Goal: Information Seeking & Learning: Learn about a topic

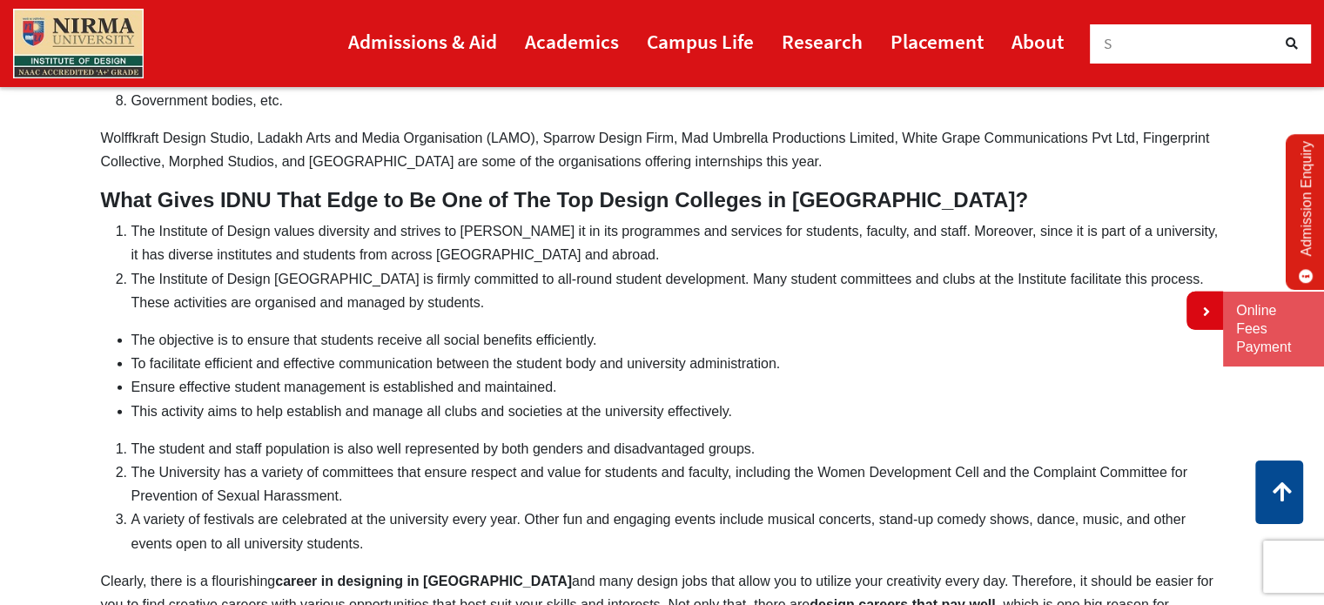
scroll to position [4235, 0]
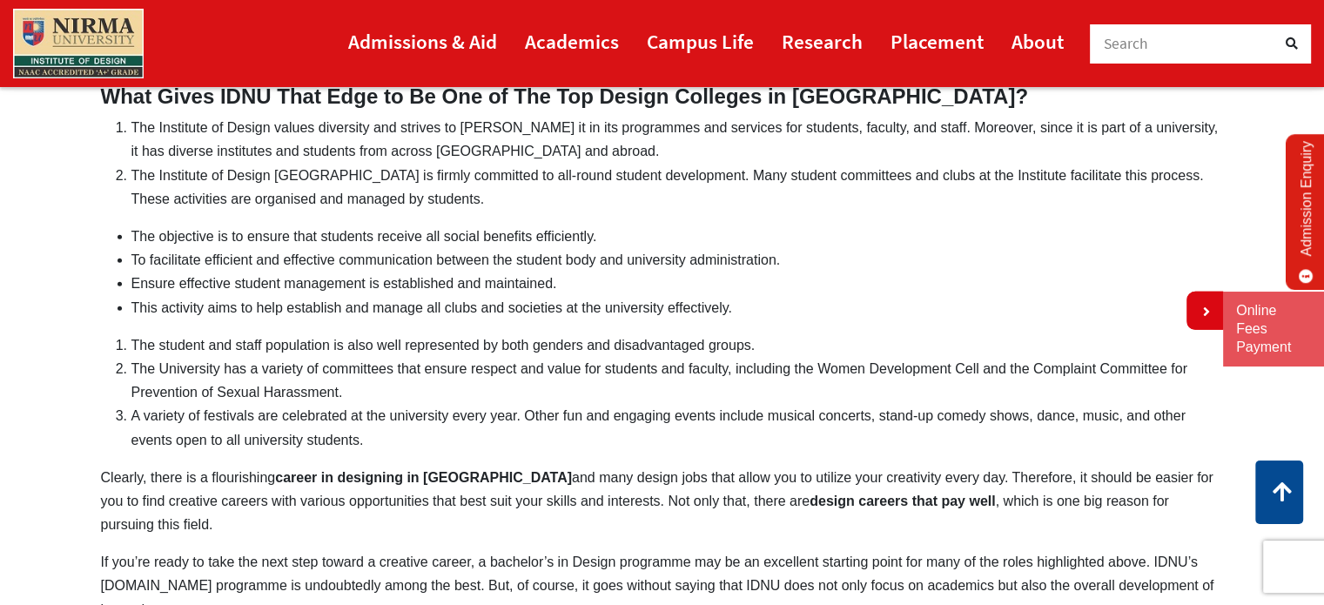
click at [860, 320] on li "This activity aims to help establish and manage all clubs and societies at the …" at bounding box center [677, 308] width 1093 height 24
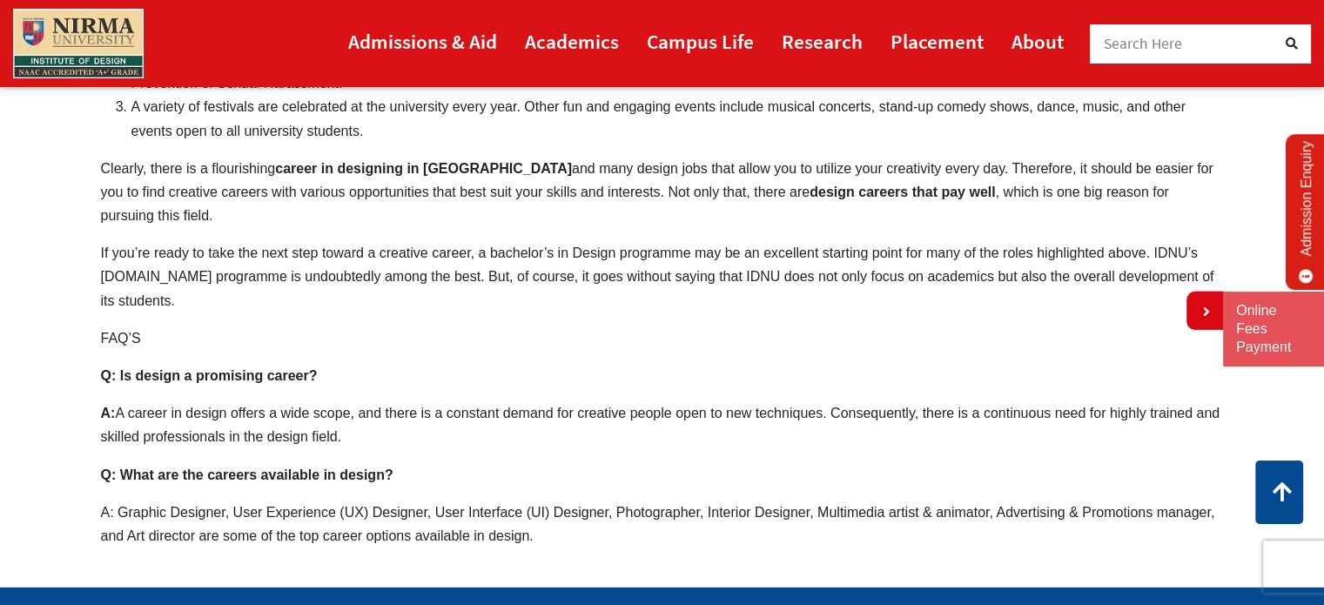
scroll to position [4584, 0]
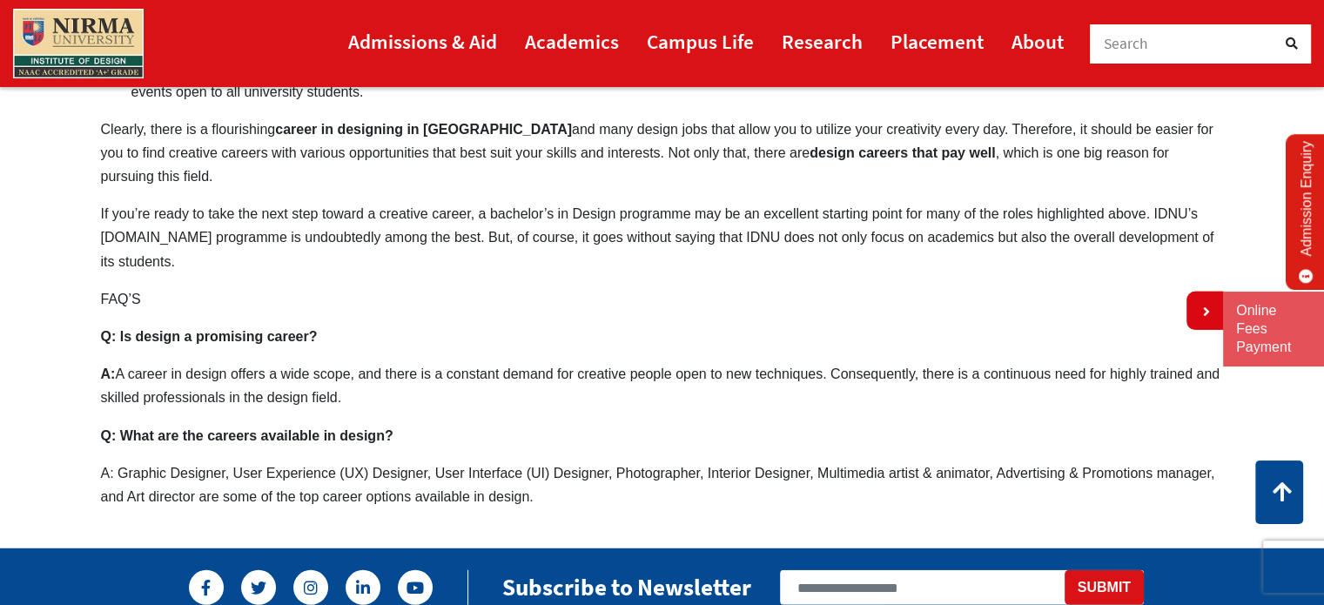
drag, startPoint x: 600, startPoint y: 167, endPoint x: 685, endPoint y: 165, distance: 85.4
click at [685, 165] on p "Clearly, there is a flourishing career in designing in [GEOGRAPHIC_DATA] and ma…" at bounding box center [662, 153] width 1123 height 71
drag, startPoint x: 941, startPoint y: 166, endPoint x: 1219, endPoint y: 170, distance: 277.8
click at [1219, 170] on p "Clearly, there is a flourishing career in designing in [GEOGRAPHIC_DATA] and ma…" at bounding box center [662, 153] width 1123 height 71
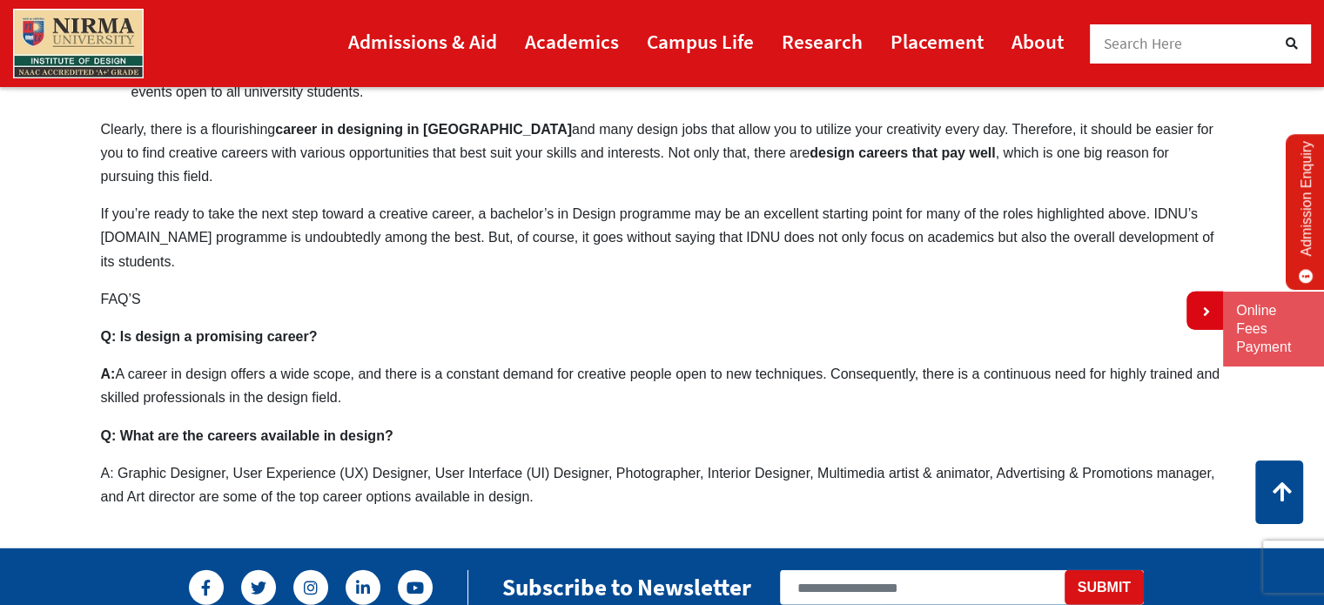
drag, startPoint x: 1155, startPoint y: 208, endPoint x: 1174, endPoint y: 208, distance: 19.2
click at [1174, 208] on p "If you’re ready to take the next step toward a creative career, a bachelor’s in…" at bounding box center [662, 237] width 1123 height 71
click at [1169, 208] on p "If you’re ready to take the next step toward a creative career, a bachelor’s in…" at bounding box center [662, 237] width 1123 height 71
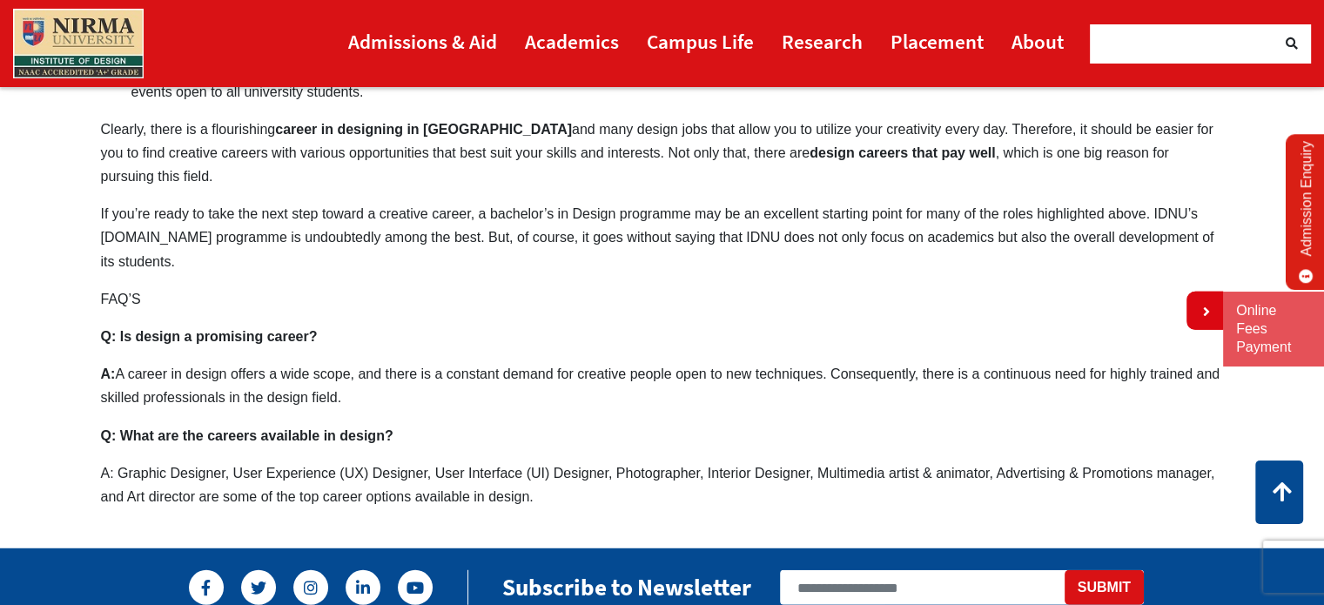
click at [1169, 208] on p "If you’re ready to take the next step toward a creative career, a bachelor’s in…" at bounding box center [662, 237] width 1123 height 71
click at [1169, 209] on p "If you’re ready to take the next step toward a creative career, a bachelor’s in…" at bounding box center [662, 237] width 1123 height 71
drag, startPoint x: 1154, startPoint y: 210, endPoint x: 1186, endPoint y: 210, distance: 32.2
click at [1182, 210] on p "If you’re ready to take the next step toward a creative career, a bachelor’s in…" at bounding box center [662, 237] width 1123 height 71
click at [1187, 210] on p "If you’re ready to take the next step toward a creative career, a bachelor’s in…" at bounding box center [662, 237] width 1123 height 71
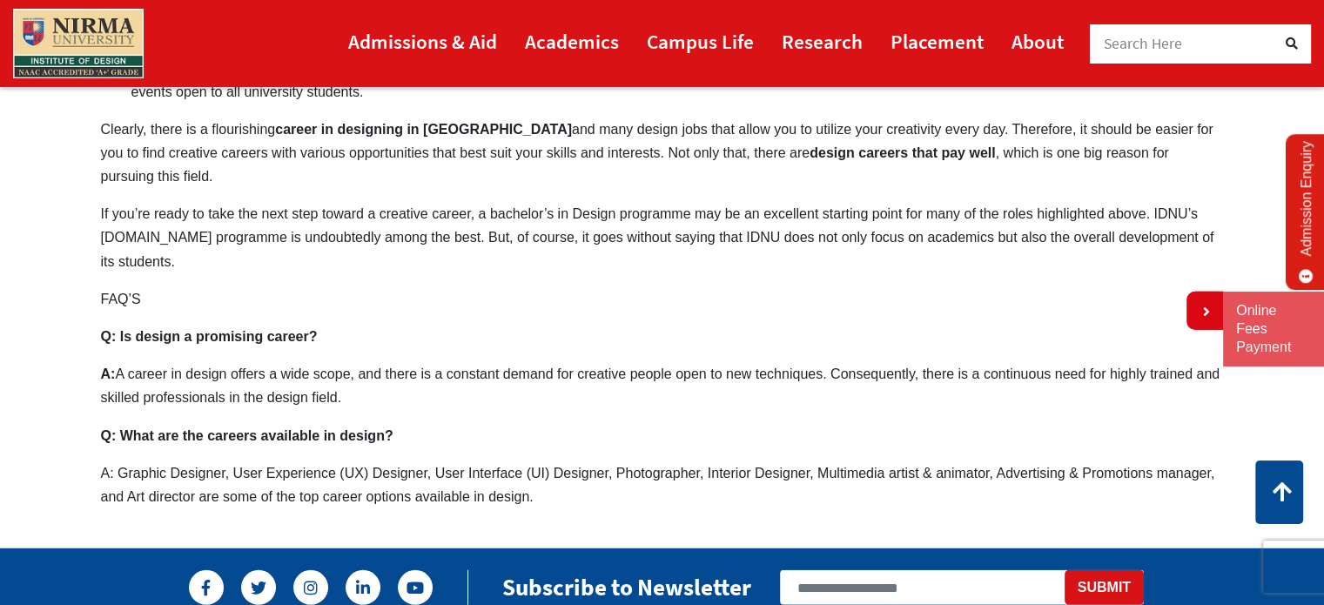
click at [1187, 210] on p "If you’re ready to take the next step toward a creative career, a bachelor’s in…" at bounding box center [662, 237] width 1123 height 71
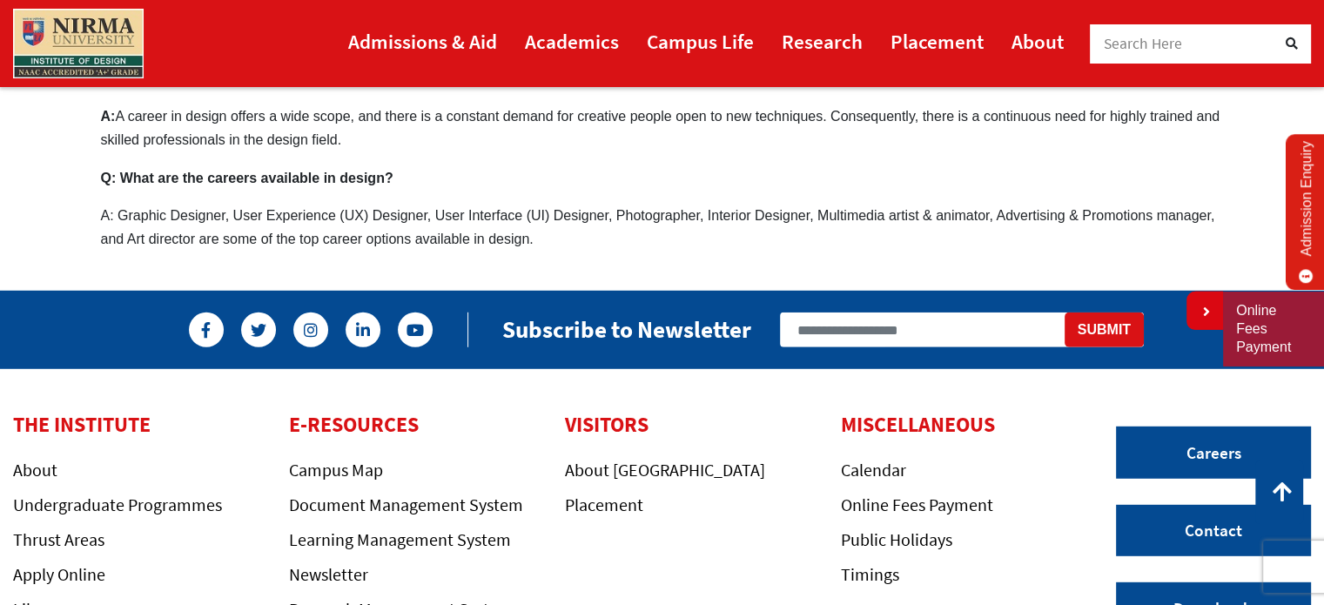
scroll to position [4845, 0]
